Goal: Transaction & Acquisition: Purchase product/service

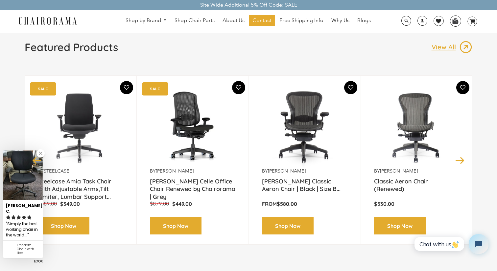
scroll to position [59, 0]
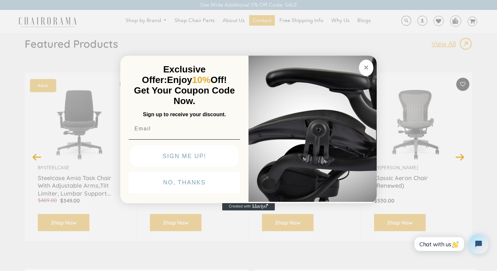
click at [364, 66] on circle "Close dialog" at bounding box center [367, 67] width 8 height 8
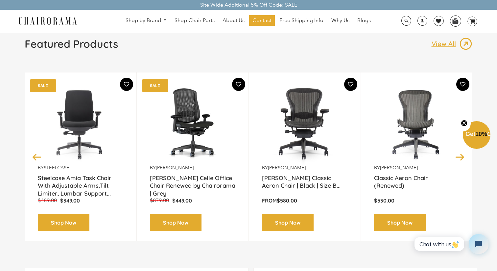
click at [466, 122] on circle "Close teaser" at bounding box center [464, 123] width 6 height 6
click at [310, 128] on img at bounding box center [305, 123] width 86 height 82
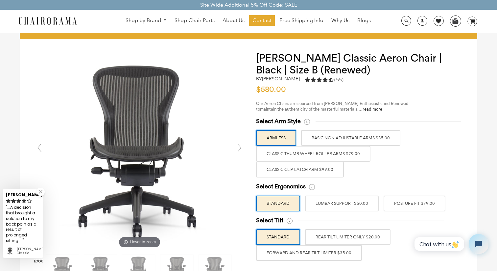
scroll to position [11, 0]
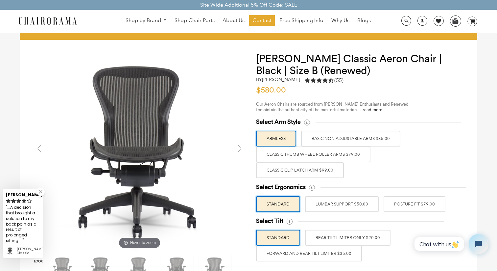
click at [340, 203] on label "LUMBAR SUPPORT $50.00" at bounding box center [342, 204] width 74 height 16
click at [0, 0] on input "LUMBAR SUPPORT $50.00" at bounding box center [0, 0] width 0 height 0
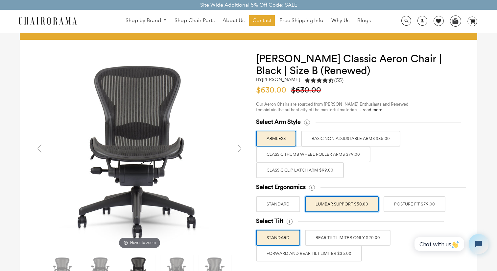
click at [376, 136] on label "BASIC NON ADJUSTABLE ARMS $35.00" at bounding box center [350, 139] width 99 height 16
click at [0, 0] on input "BASIC NON ADJUSTABLE ARMS $35.00" at bounding box center [0, 0] width 0 height 0
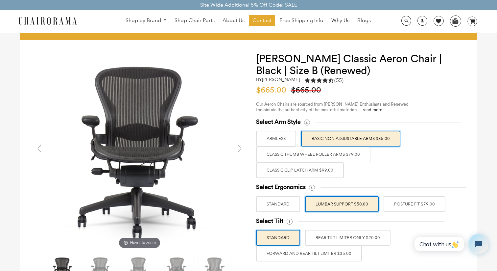
click at [269, 138] on label "ARMLESS" at bounding box center [276, 139] width 40 height 16
click at [0, 0] on input "ARMLESS" at bounding box center [0, 0] width 0 height 0
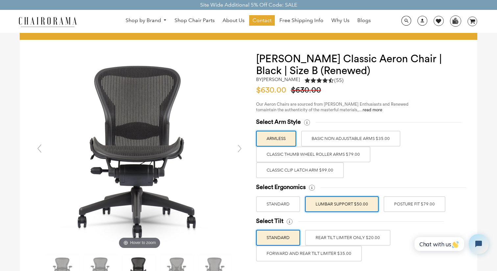
click at [309, 151] on label "Classic Thumb Wheel Roller Arms $79.00" at bounding box center [313, 154] width 114 height 16
click at [0, 0] on input "Classic Thumb Wheel Roller Arms $79.00" at bounding box center [0, 0] width 0 height 0
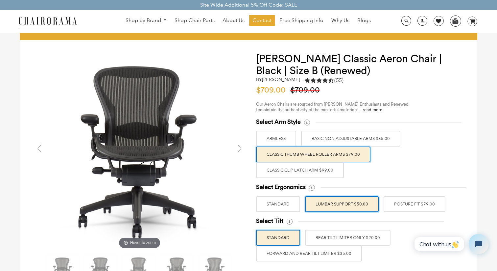
click at [267, 135] on label "ARMLESS" at bounding box center [276, 139] width 40 height 16
click at [0, 0] on input "ARMLESS" at bounding box center [0, 0] width 0 height 0
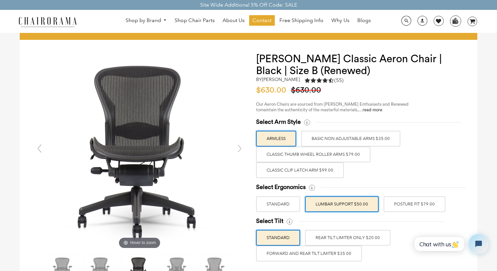
click at [269, 167] on label "Classic Clip Latch Arm $99.00" at bounding box center [300, 170] width 88 height 16
click at [0, 0] on input "Classic Clip Latch Arm $99.00" at bounding box center [0, 0] width 0 height 0
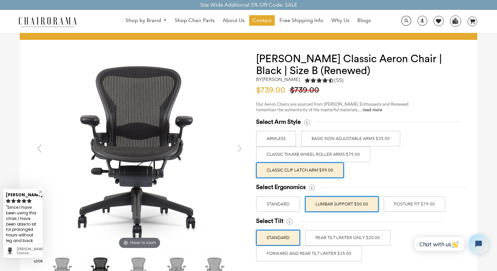
click at [269, 135] on label "ARMLESS" at bounding box center [276, 139] width 40 height 16
click at [0, 0] on input "ARMLESS" at bounding box center [0, 0] width 0 height 0
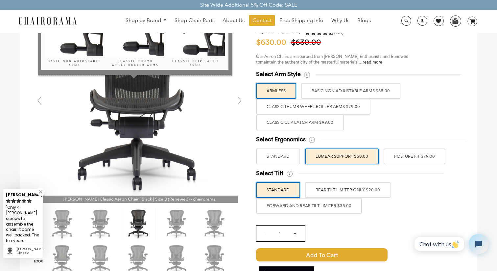
scroll to position [0, 0]
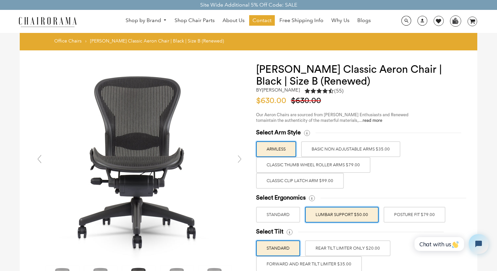
click at [279, 209] on label "STANDARD" at bounding box center [278, 215] width 44 height 16
click at [0, 0] on input "STANDARD" at bounding box center [0, 0] width 0 height 0
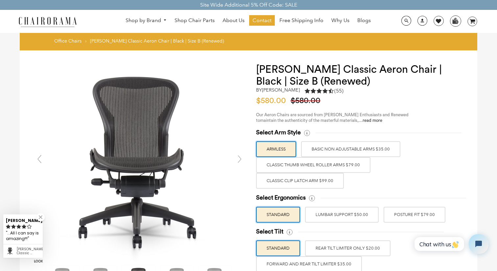
click at [329, 210] on label "LUMBAR SUPPORT $50.00" at bounding box center [342, 215] width 74 height 16
click at [0, 0] on input "LUMBAR SUPPORT $50.00" at bounding box center [0, 0] width 0 height 0
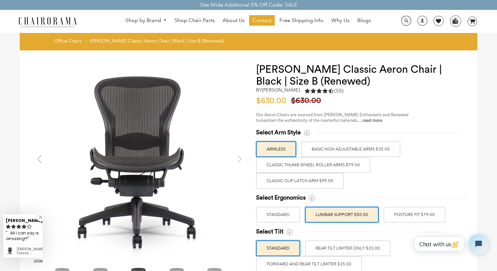
click at [440, 137] on div "Select Arm Style ARMLESS BASIC NON ADJUSTABLE ARMS $35.00 Classic Thumb Wheel R…" at bounding box center [360, 159] width 208 height 60
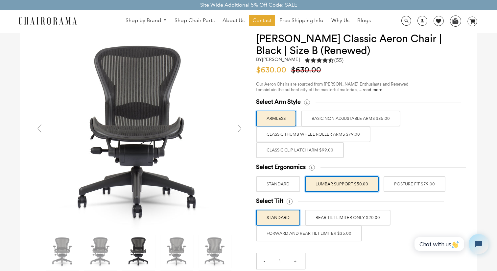
scroll to position [32, 0]
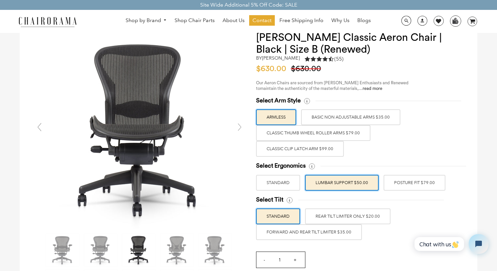
click at [273, 181] on label "STANDARD" at bounding box center [278, 183] width 44 height 16
click at [0, 0] on input "STANDARD" at bounding box center [0, 0] width 0 height 0
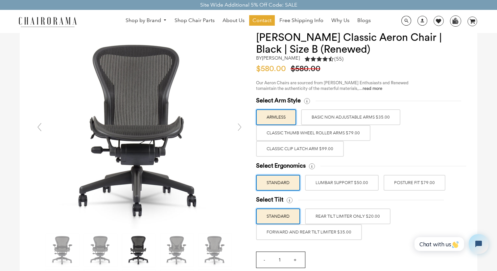
click at [324, 181] on label "LUMBAR SUPPORT $50.00" at bounding box center [342, 183] width 74 height 16
click at [0, 0] on input "LUMBAR SUPPORT $50.00" at bounding box center [0, 0] width 0 height 0
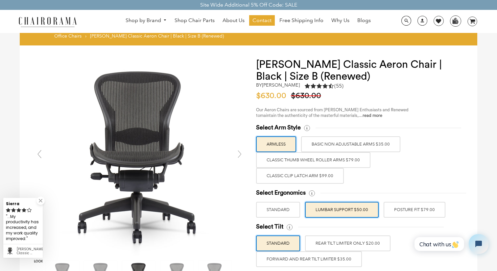
scroll to position [0, 0]
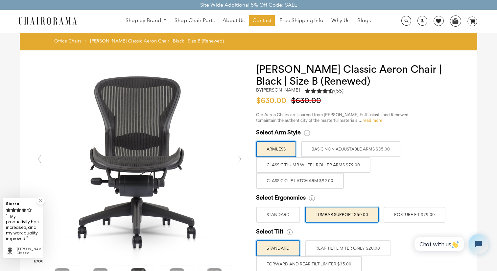
click at [371, 120] on link "read more" at bounding box center [373, 120] width 20 height 4
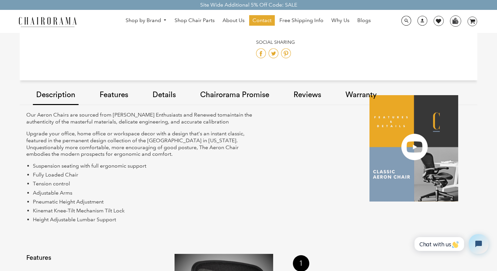
scroll to position [482, 0]
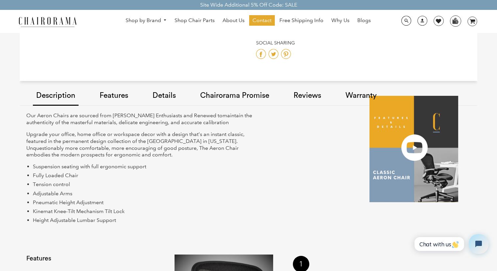
click at [358, 96] on link "Warranty" at bounding box center [361, 95] width 38 height 37
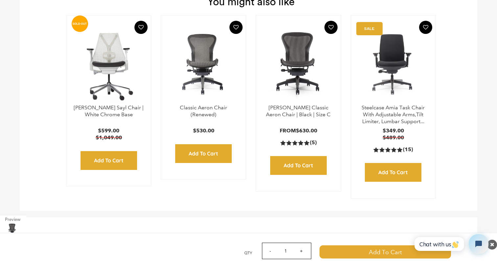
scroll to position [2467, 0]
